Goal: Task Accomplishment & Management: Manage account settings

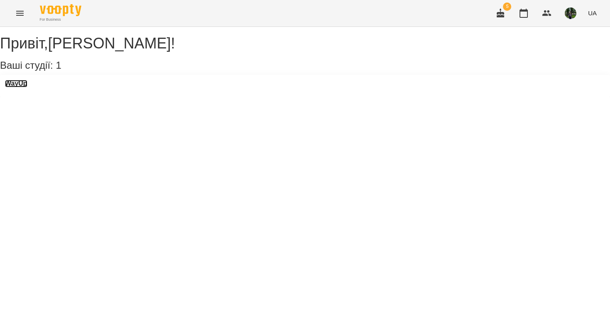
click at [27, 87] on h3 "WayUp" at bounding box center [16, 83] width 22 height 7
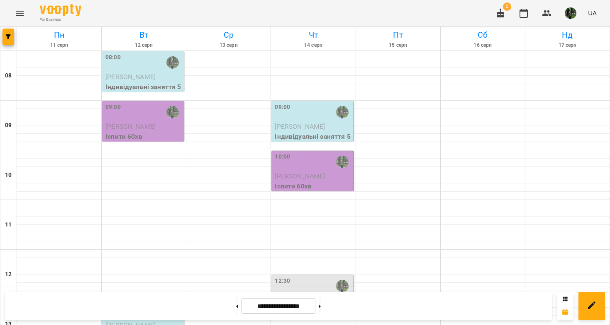
click at [130, 73] on span "[PERSON_NAME]" at bounding box center [130, 77] width 50 height 8
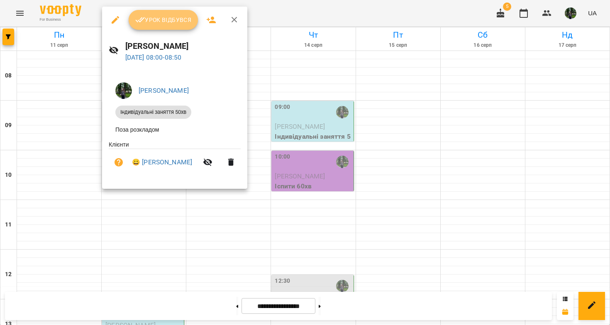
click at [166, 24] on span "Урок відбувся" at bounding box center [163, 20] width 56 height 10
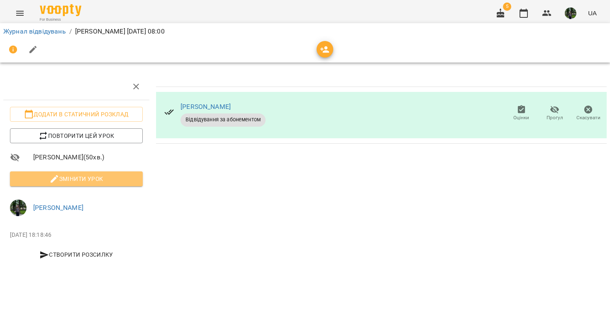
click at [63, 177] on span "Змінити урок" at bounding box center [76, 179] width 119 height 10
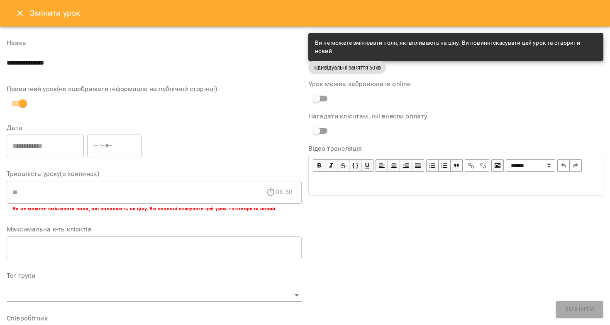
scroll to position [226, 0]
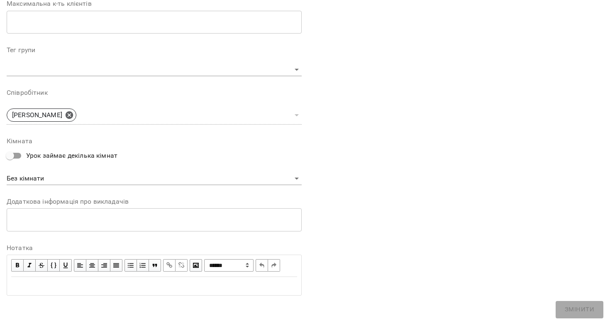
click at [245, 293] on div "Edit text" at bounding box center [153, 286] width 293 height 17
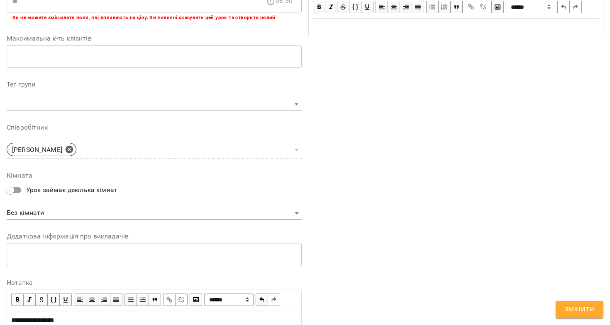
scroll to position [260, 0]
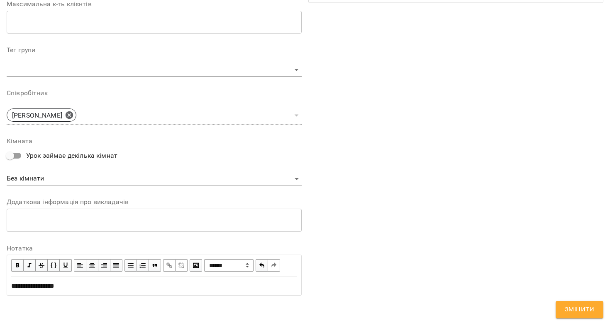
click at [583, 307] on span "Змінити" at bounding box center [578, 310] width 29 height 11
